Goal: Transaction & Acquisition: Purchase product/service

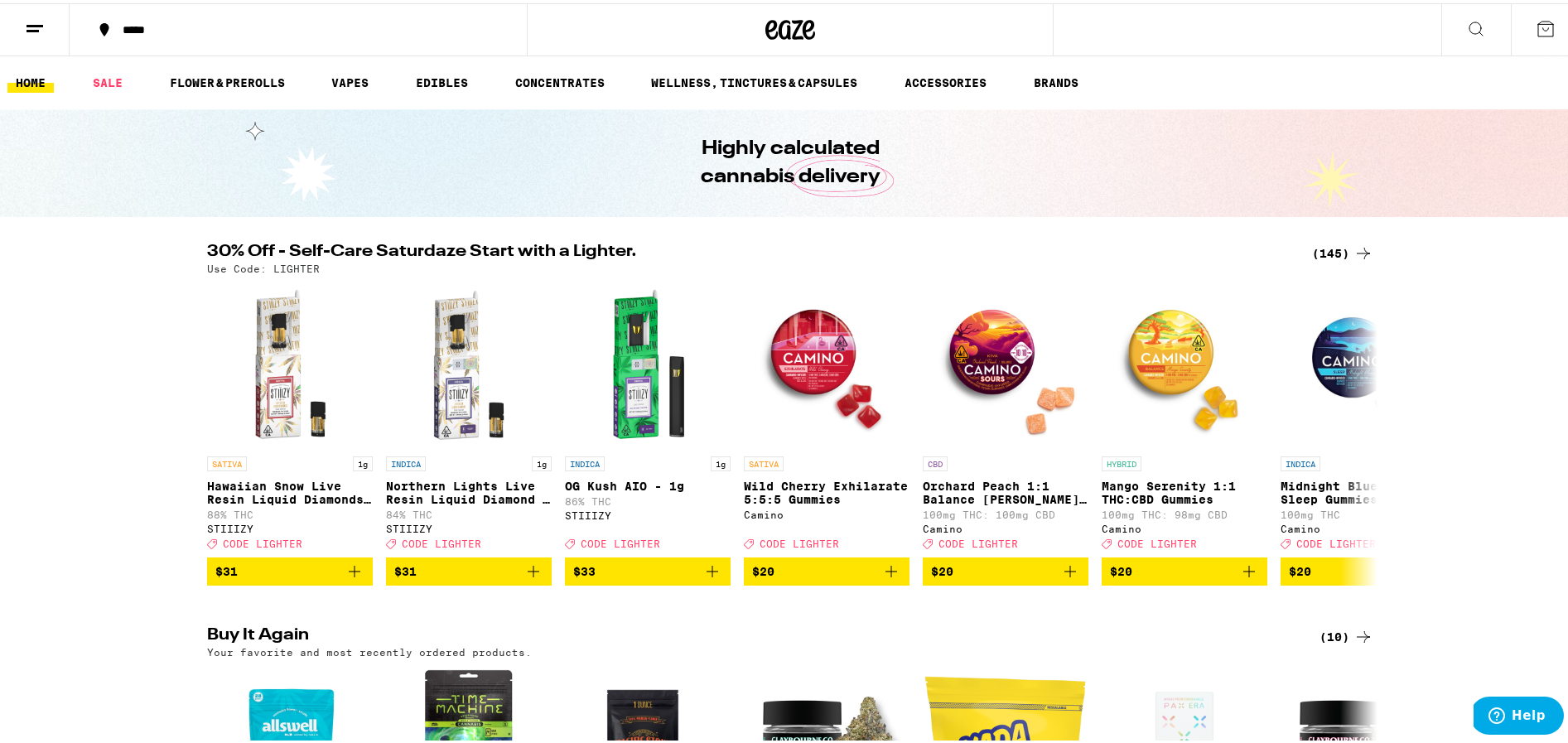
click at [1323, 246] on div "(145)" at bounding box center [1343, 250] width 61 height 20
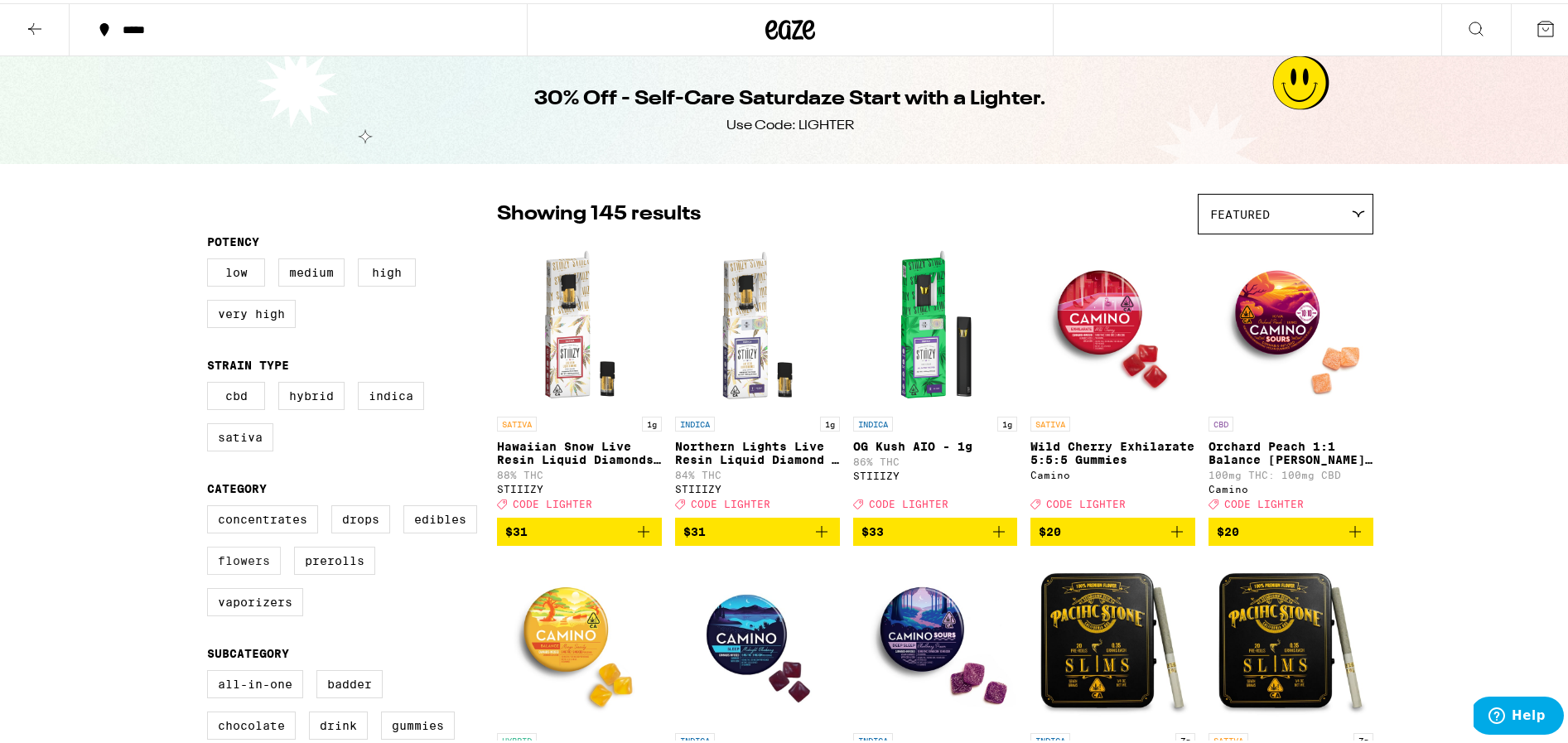
click at [208, 571] on label "Flowers" at bounding box center [243, 558] width 73 height 29
click at [211, 506] on input "Flowers" at bounding box center [211, 505] width 1 height 1
checkbox input "true"
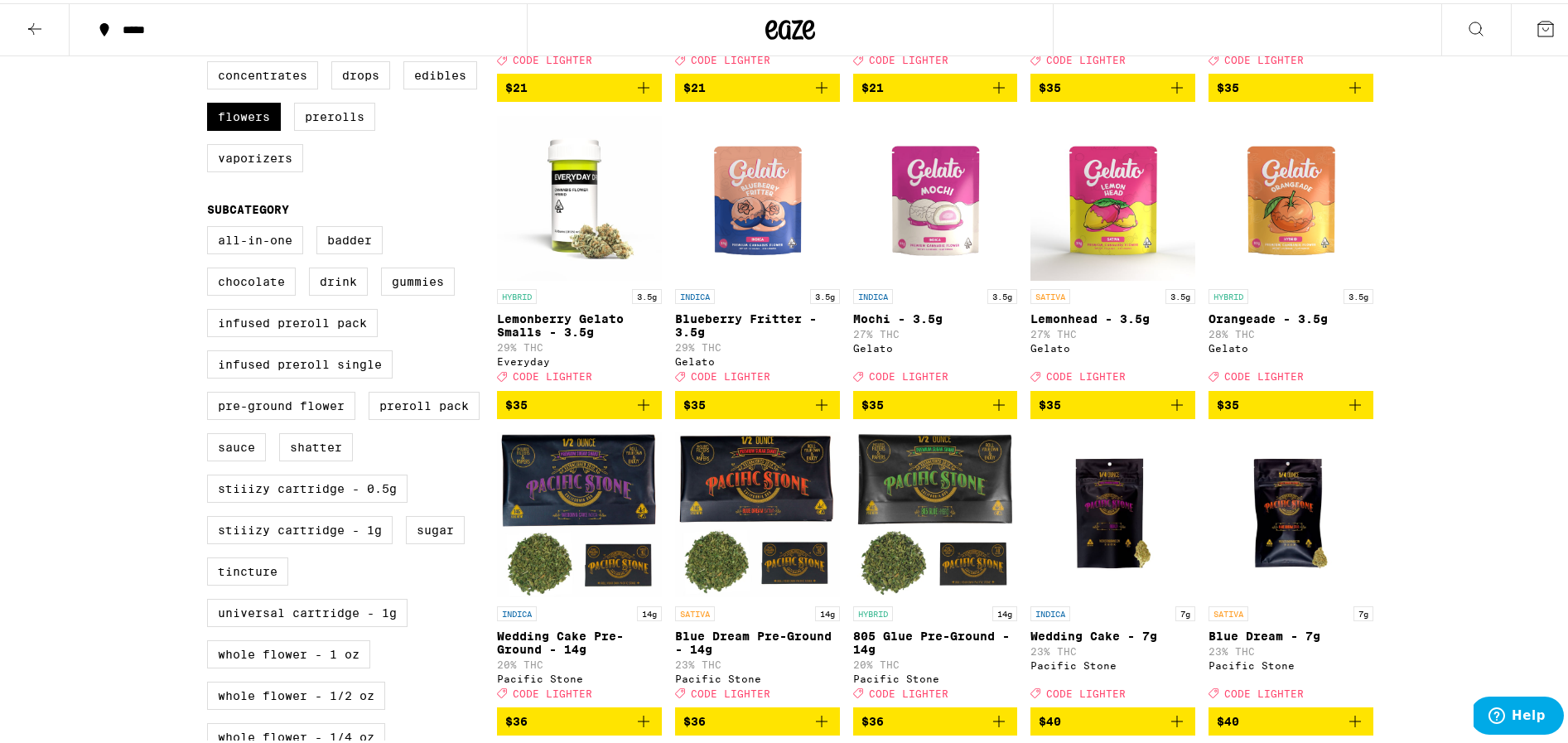
scroll to position [601, 0]
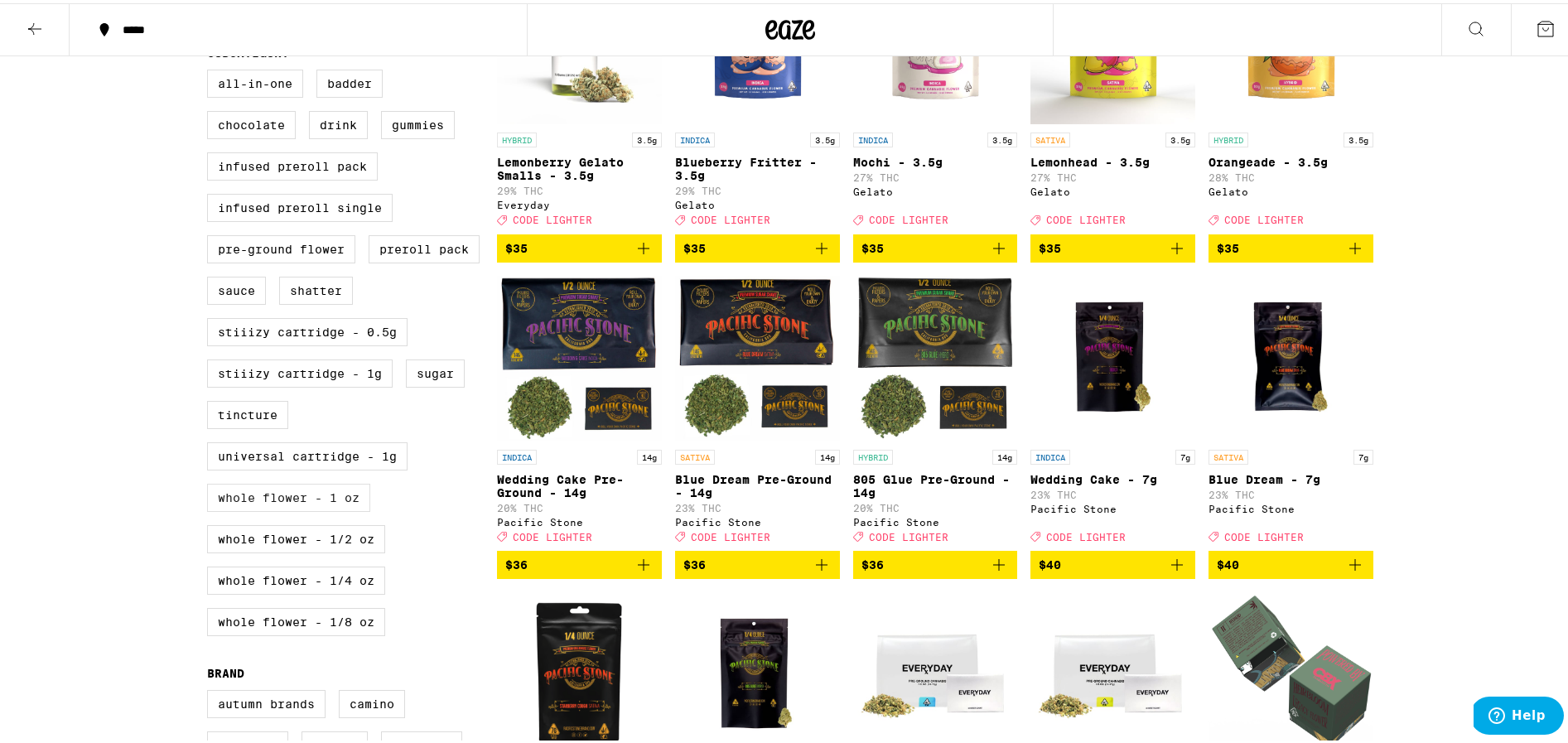
click at [240, 508] on label "Whole Flower - 1 oz" at bounding box center [288, 495] width 163 height 29
click at [211, 70] on input "Whole Flower - 1 oz" at bounding box center [211, 69] width 1 height 1
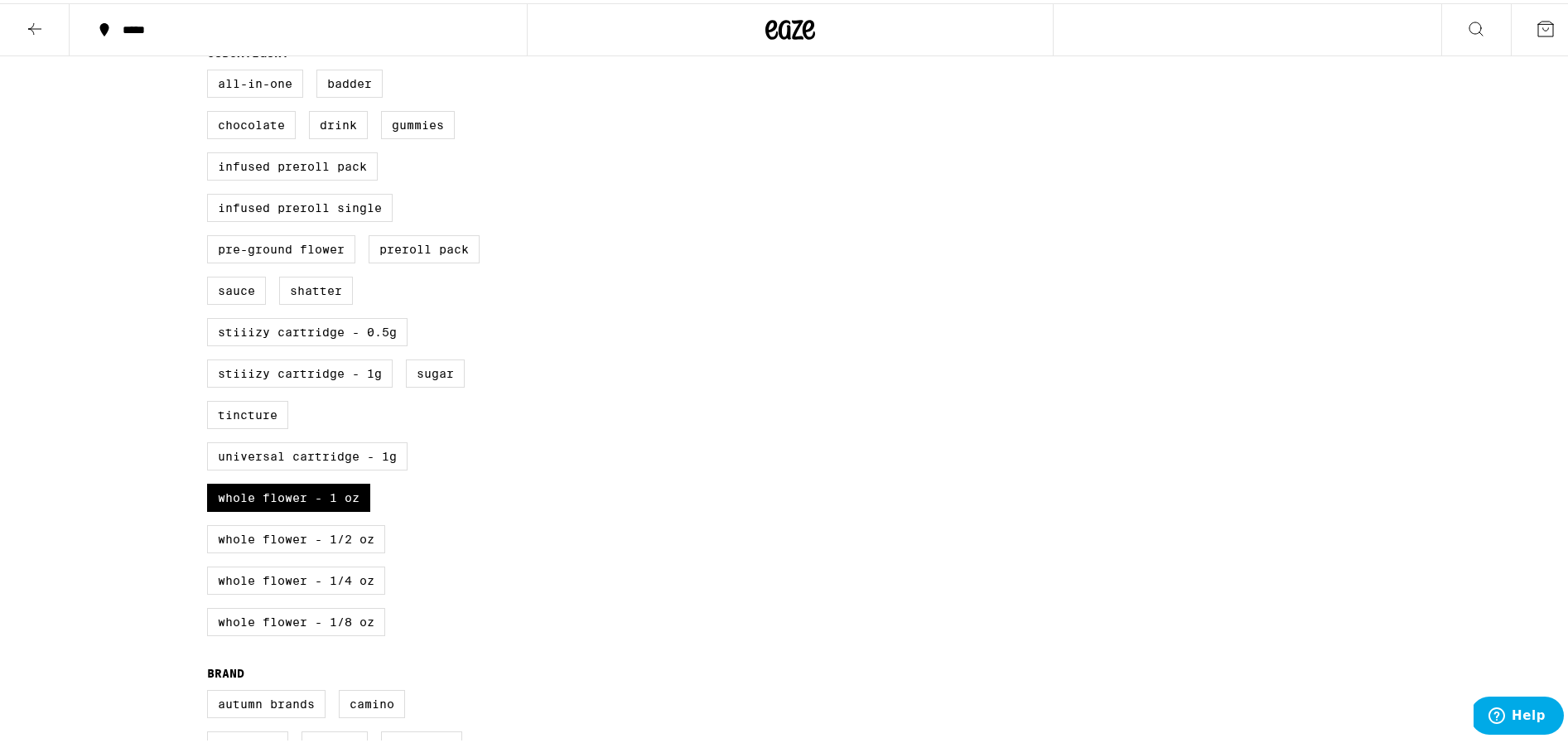
scroll to position [44, 0]
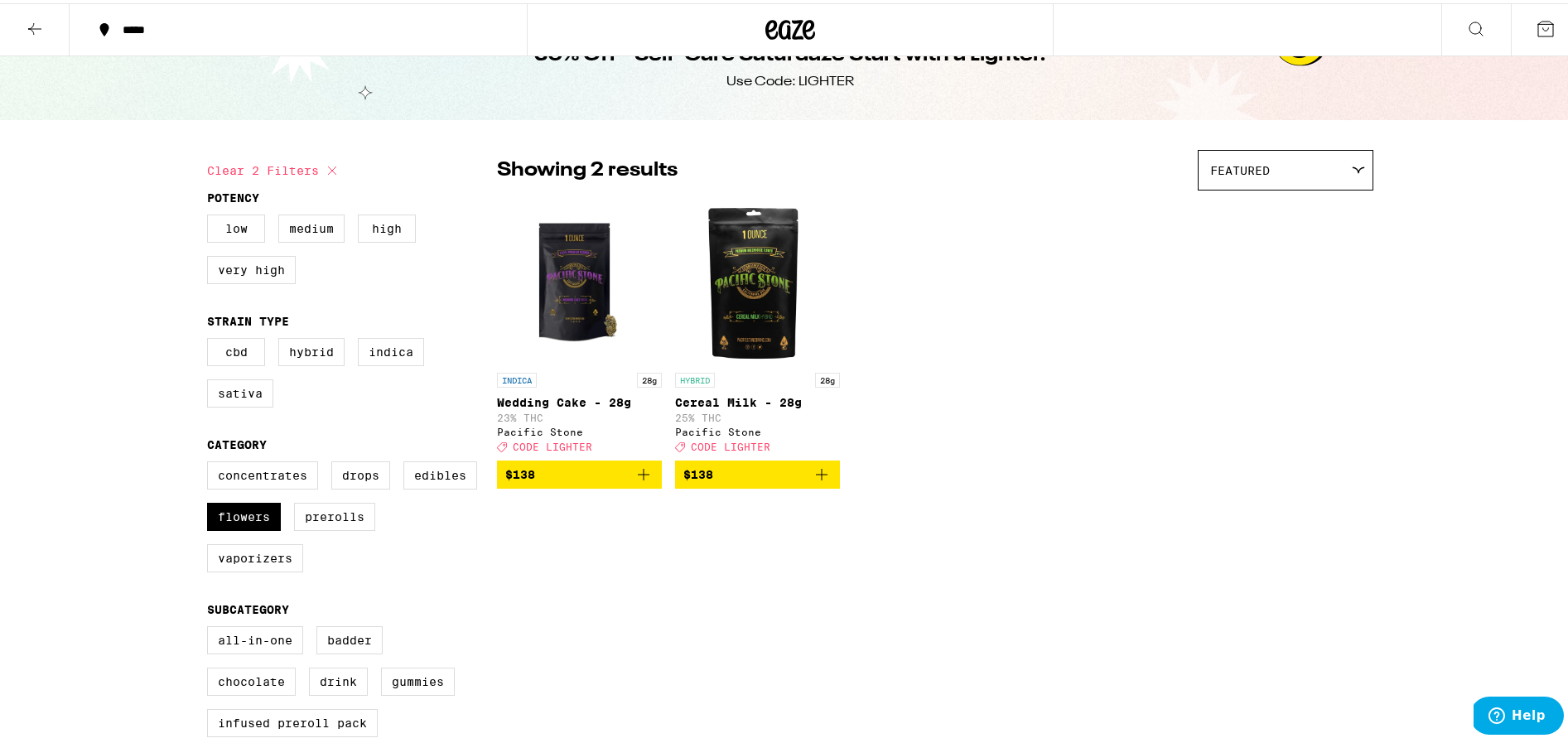
checkbox input "false"
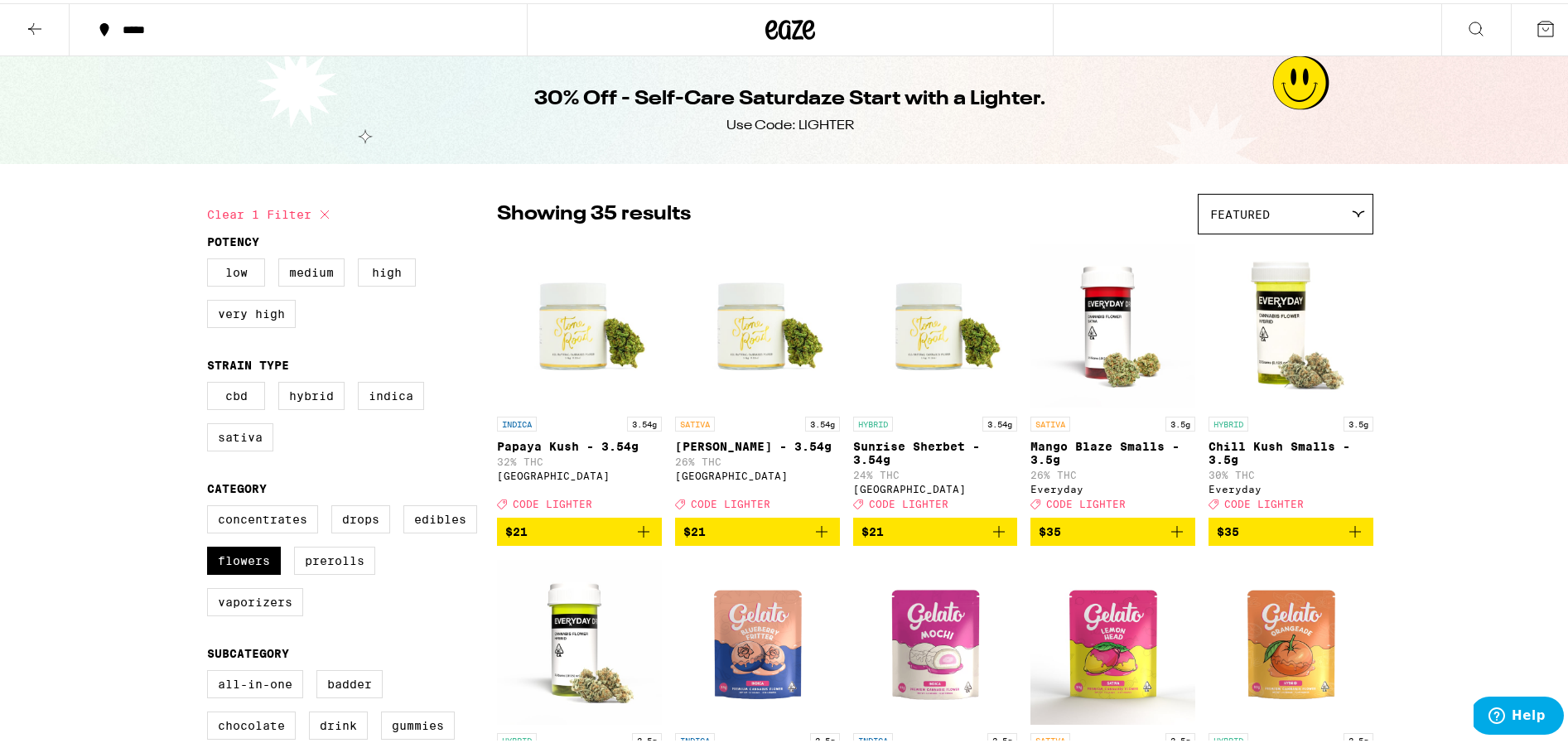
click at [773, 31] on icon at bounding box center [791, 26] width 50 height 30
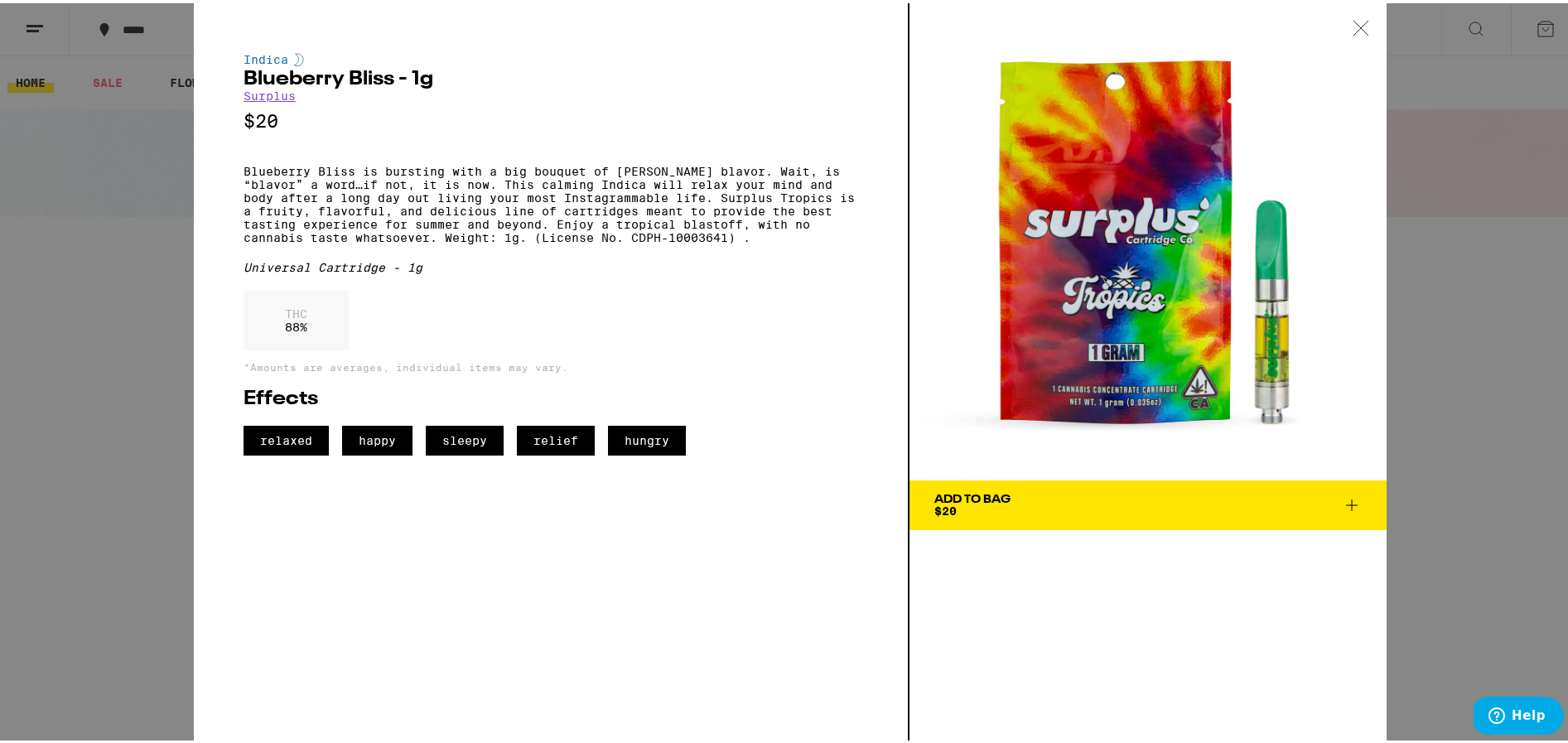
click at [1358, 92] on img at bounding box center [1148, 238] width 477 height 477
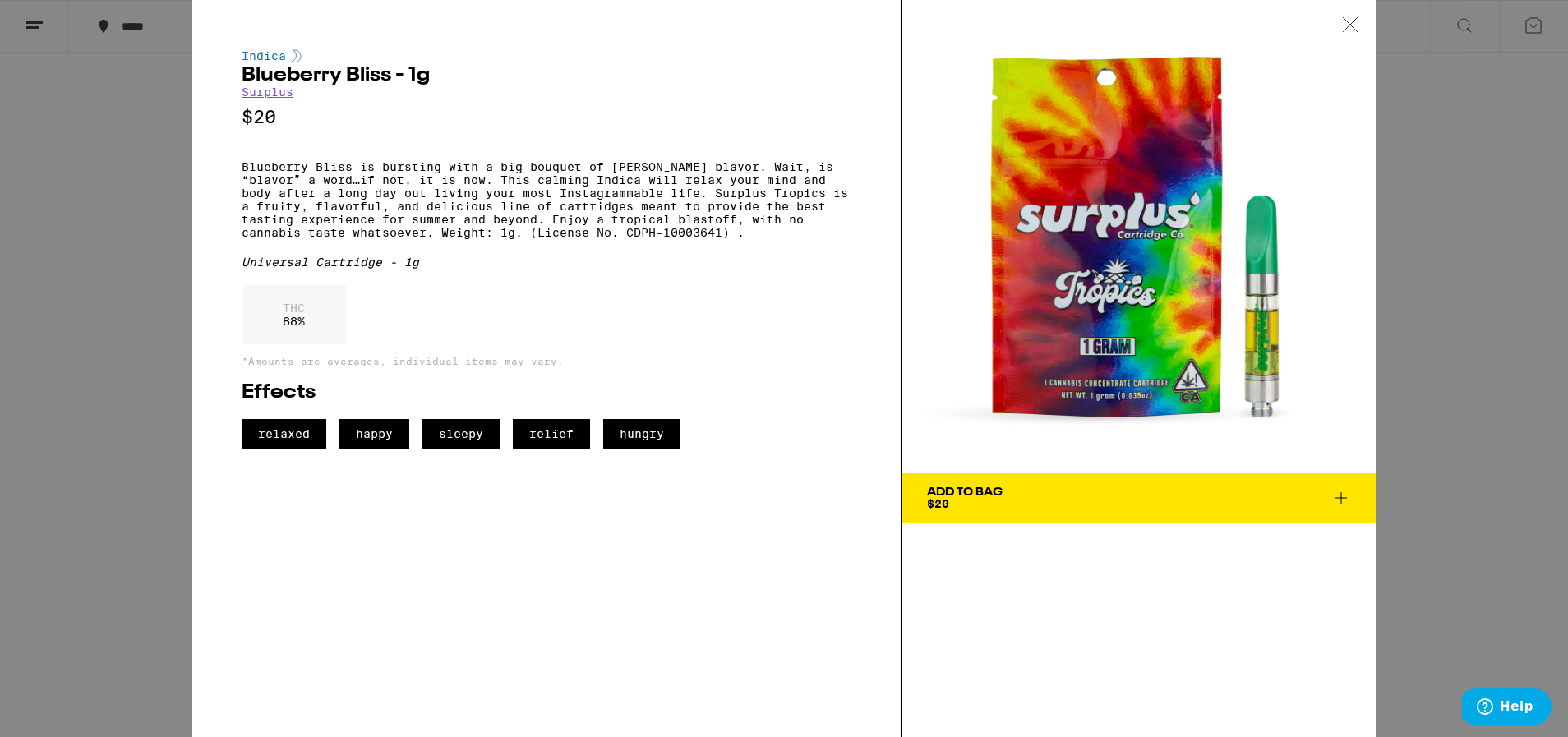
click at [1423, 300] on div "Indica Blueberry Bliss - 1g Surplus $20 Blueberry Bliss is bursting with a big …" at bounding box center [784, 368] width 1568 height 737
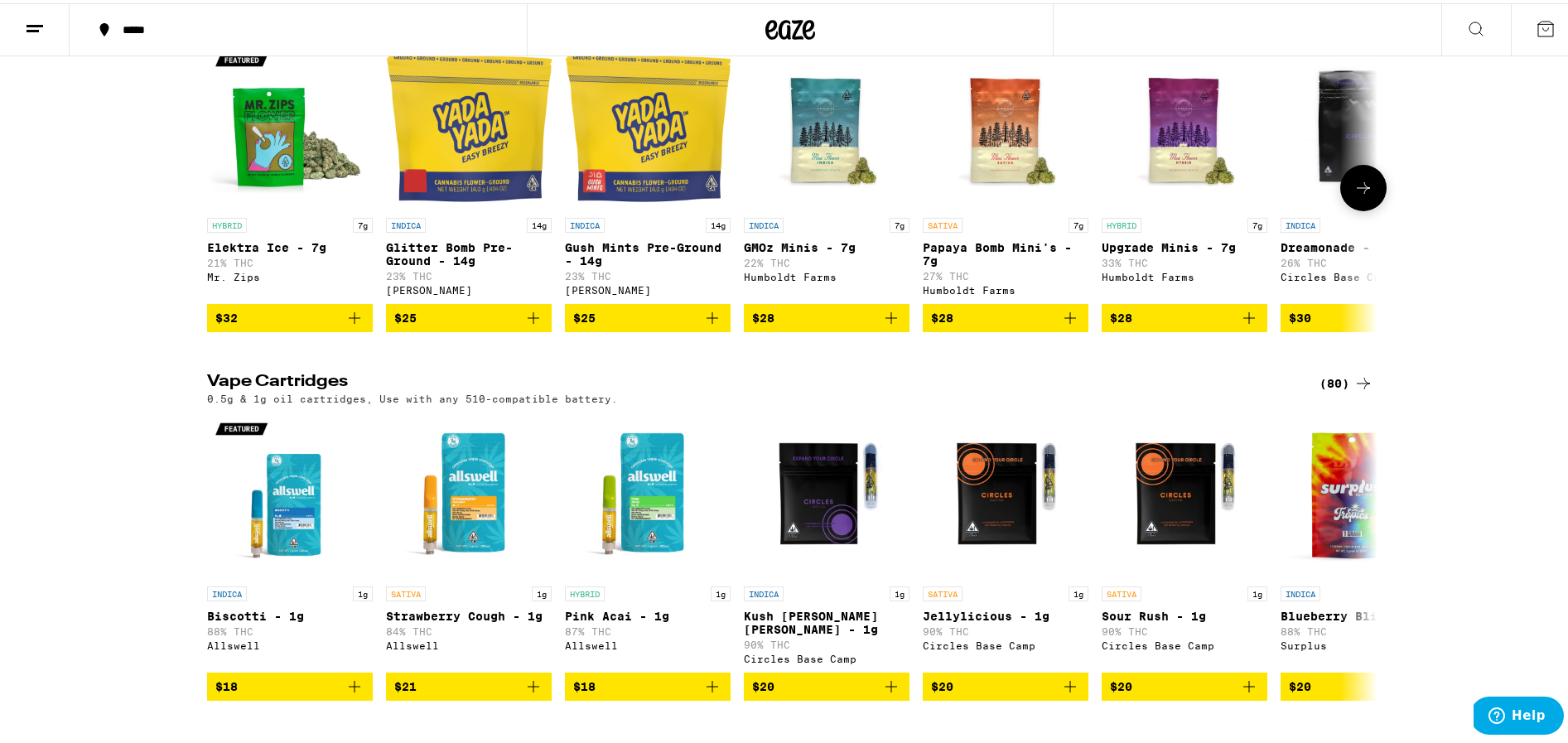
scroll to position [788, 0]
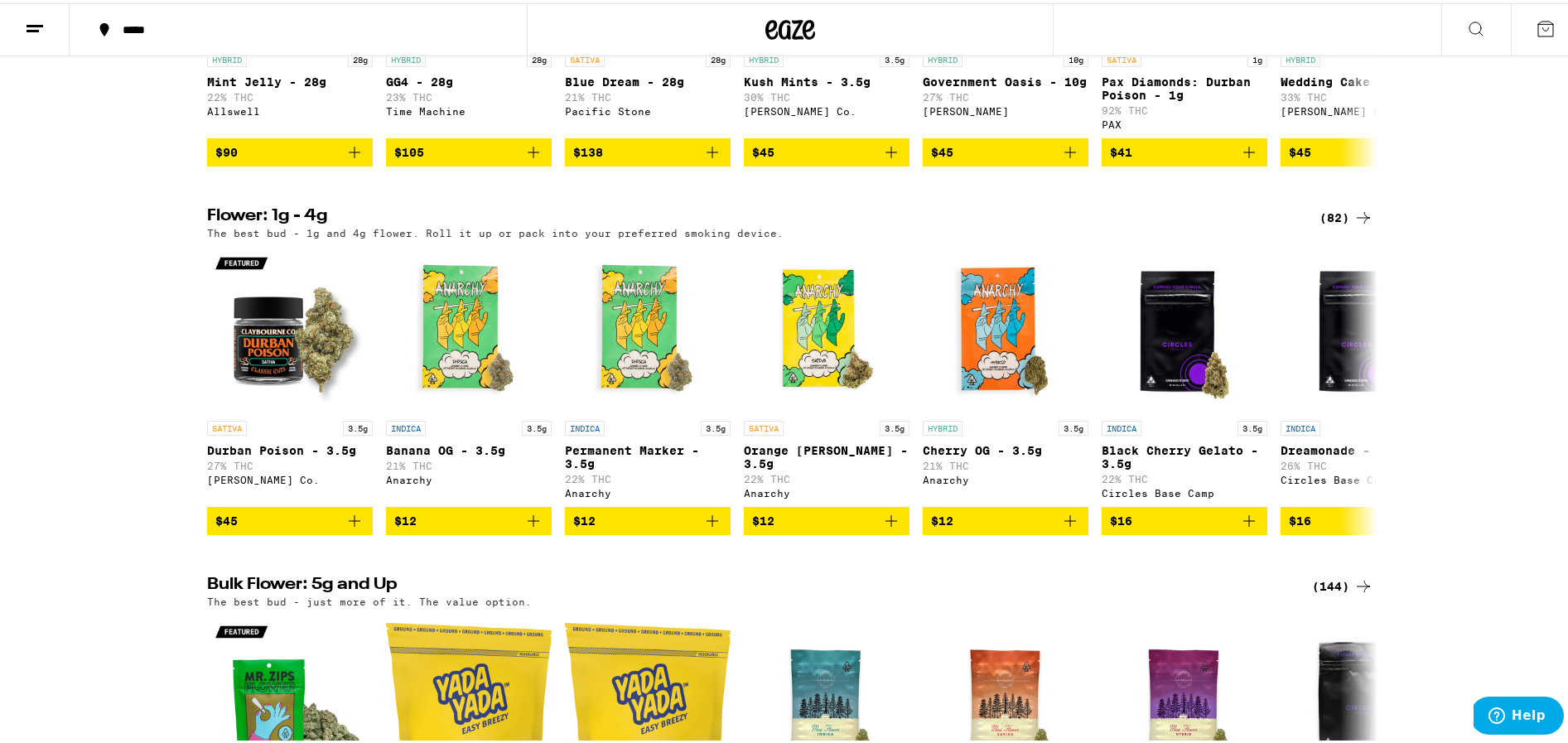
click at [1356, 224] on icon at bounding box center [1363, 215] width 20 height 20
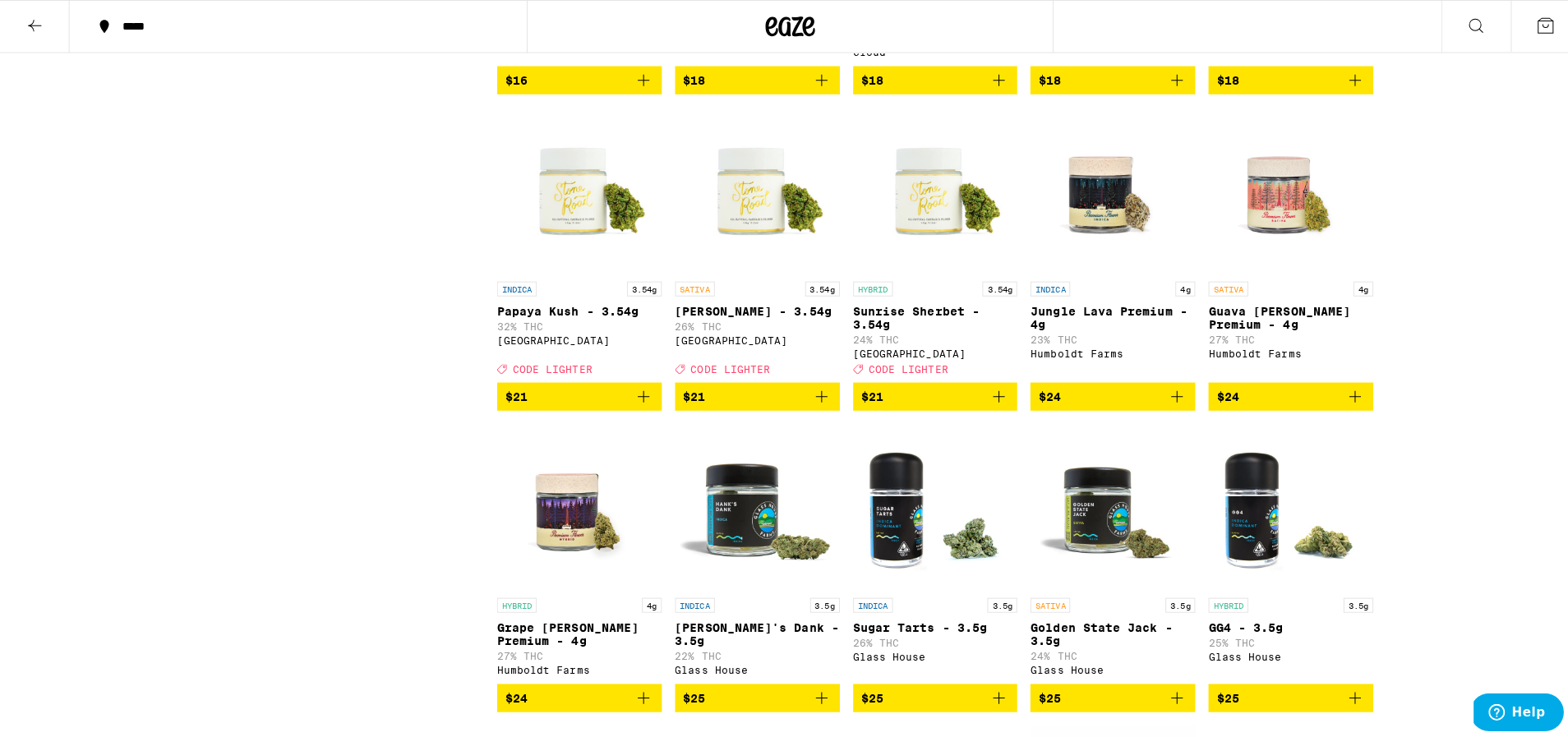
scroll to position [1060, 0]
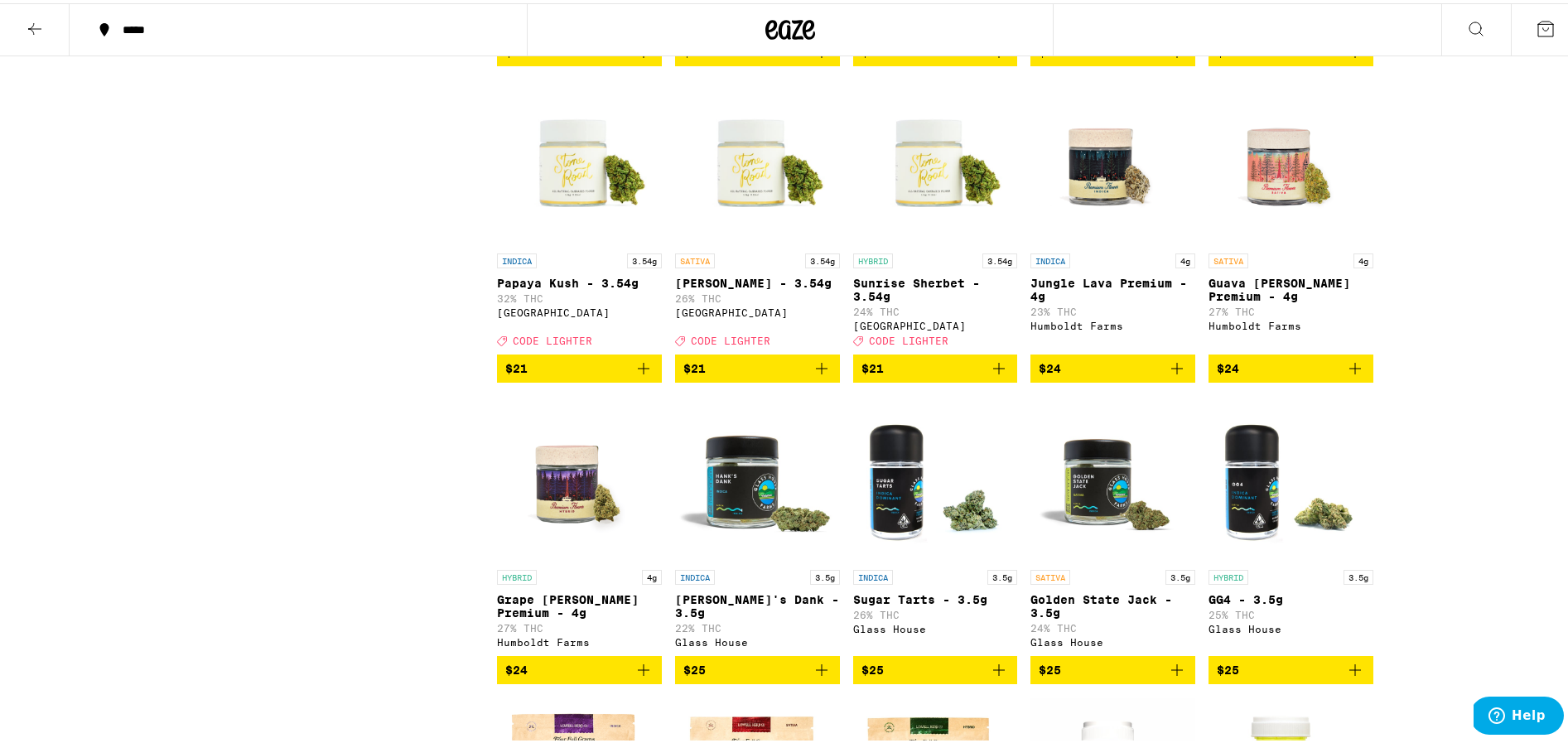
click at [726, 677] on span "$25" at bounding box center [757, 667] width 148 height 20
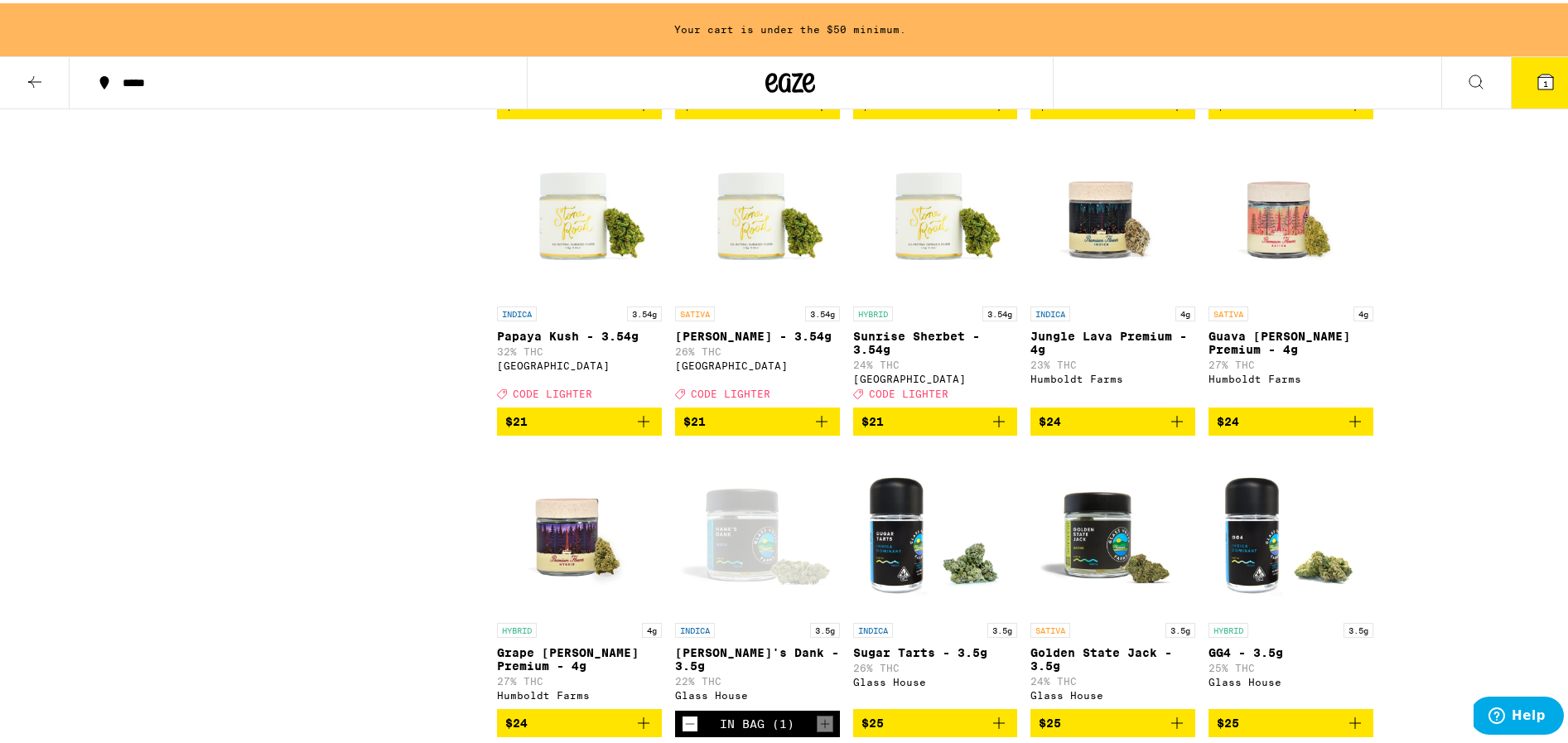
click at [1545, 81] on button "1" at bounding box center [1545, 79] width 70 height 52
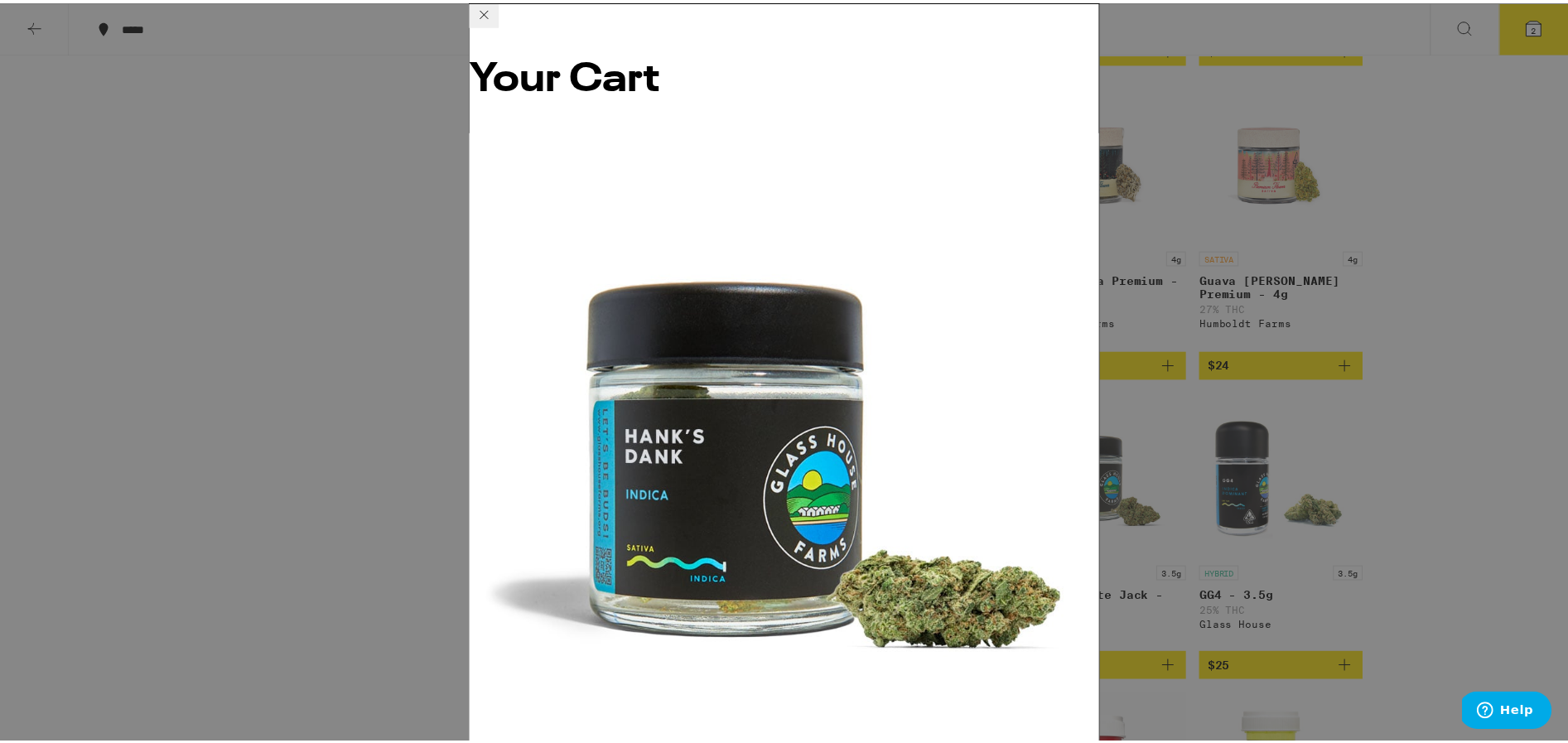
scroll to position [66, 0]
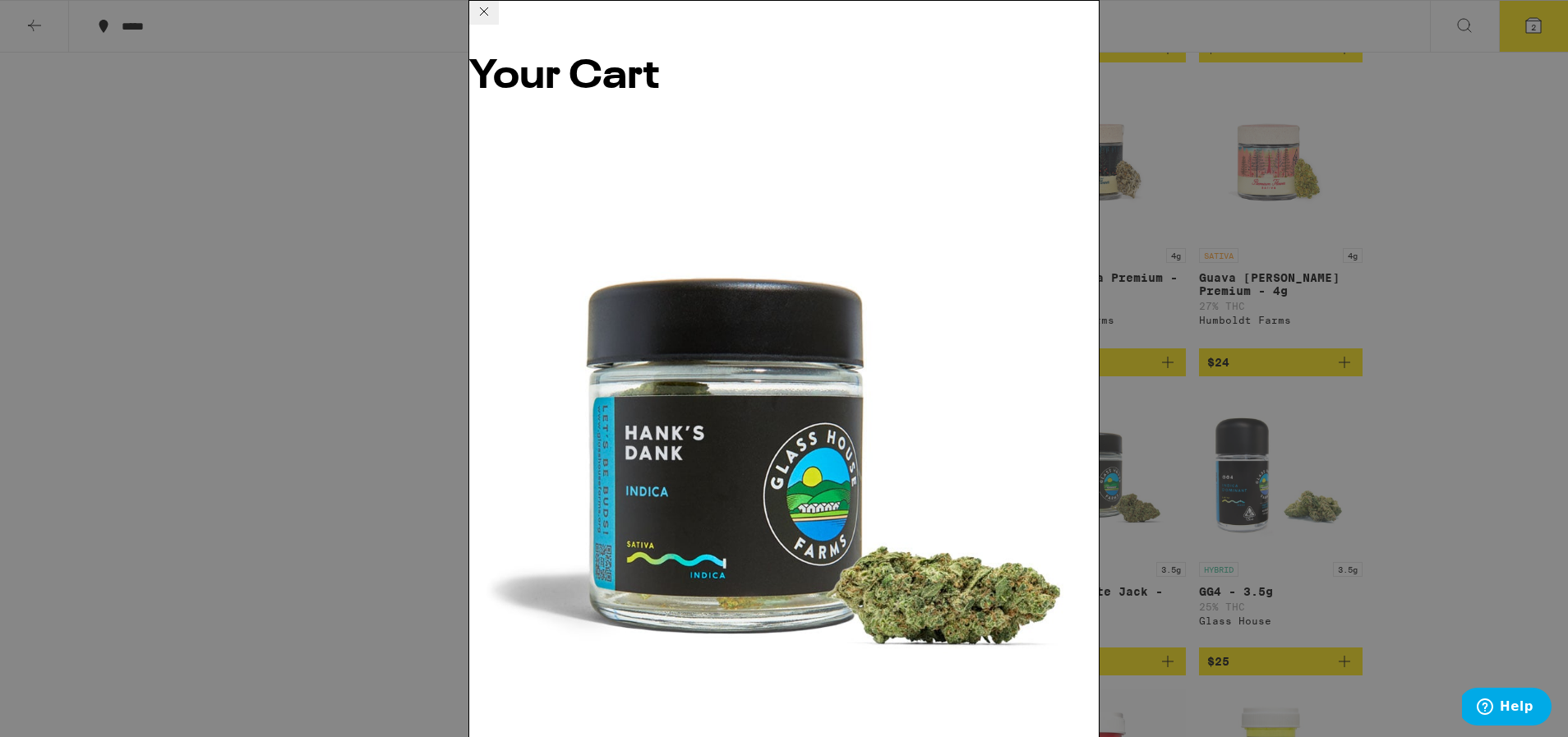
click at [283, 484] on div "Your Cart [PERSON_NAME]'s Dank - 3.5g Glass House $25 1 Blackberry Kush 5-Pack …" at bounding box center [784, 368] width 1568 height 737
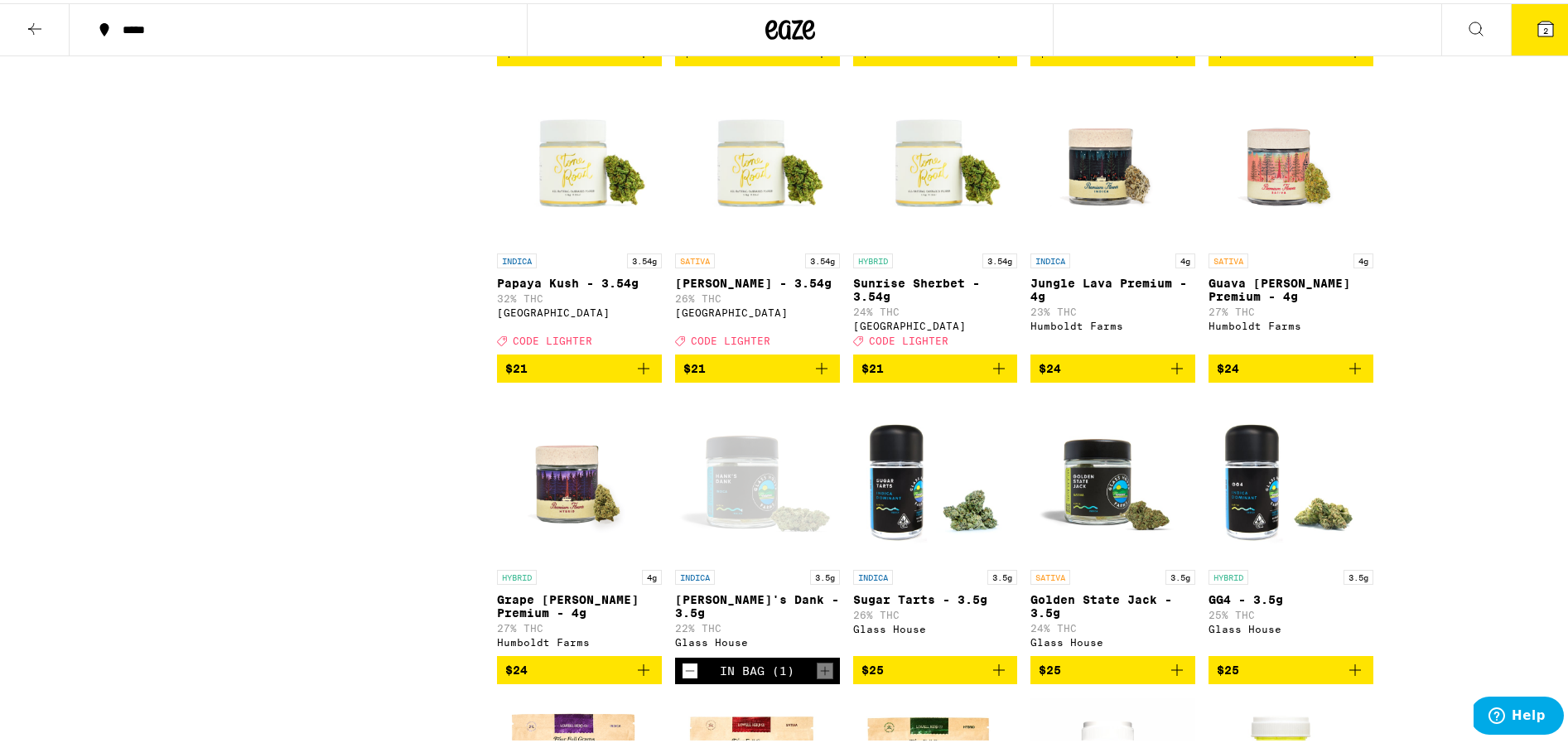
click at [1548, 27] on button "2" at bounding box center [1545, 27] width 70 height 52
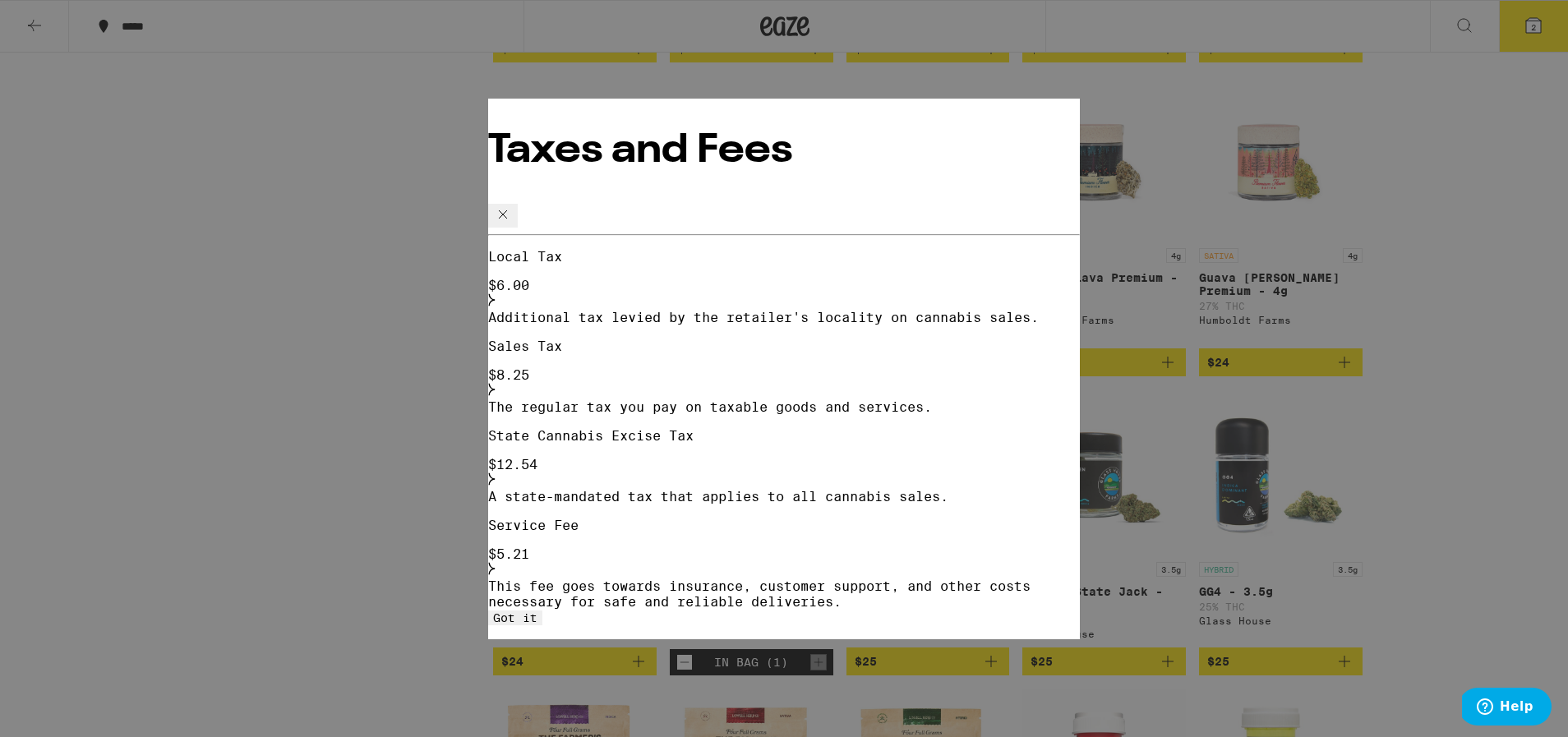
click at [507, 209] on icon at bounding box center [502, 213] width 9 height 9
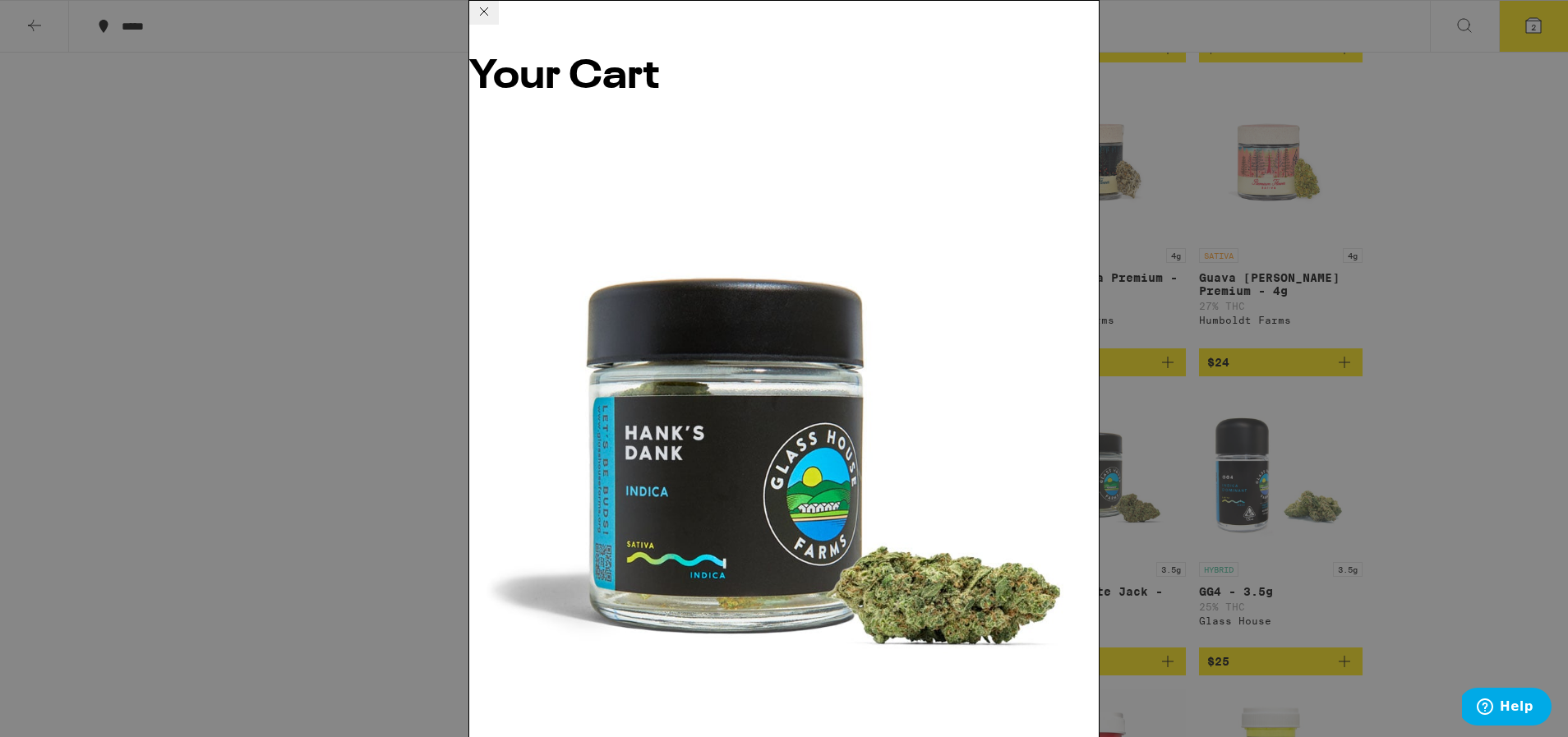
click at [494, 22] on icon at bounding box center [484, 11] width 20 height 20
